Goal: Task Accomplishment & Management: Use online tool/utility

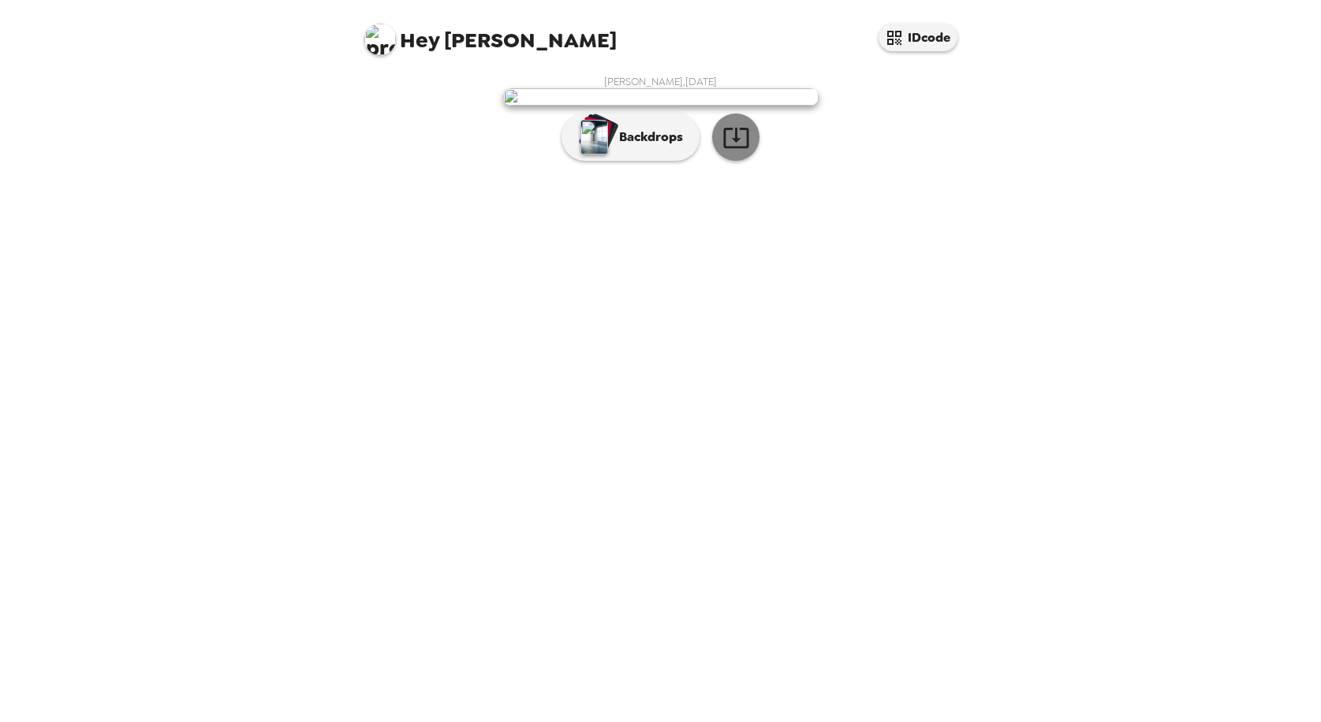
click at [723, 148] on icon "button" at bounding box center [735, 138] width 25 height 20
